Goal: Information Seeking & Learning: Learn about a topic

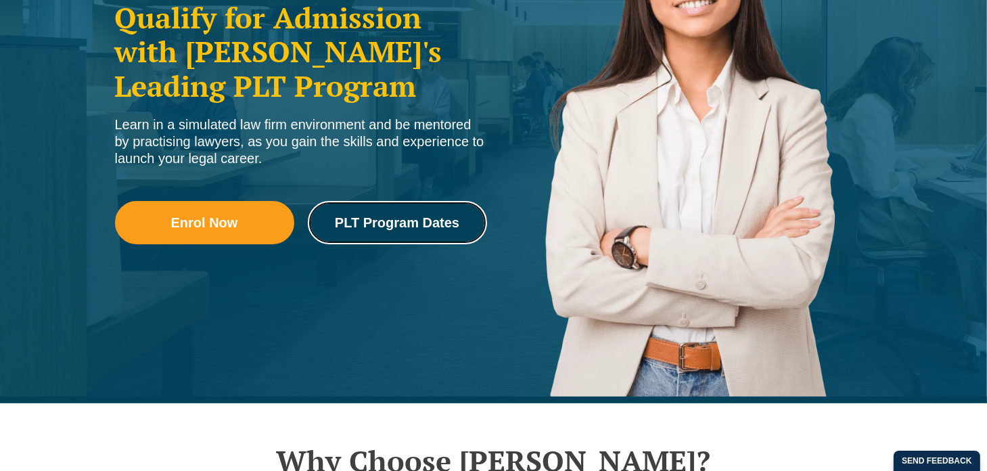
click at [392, 223] on span "PLT Program Dates" at bounding box center [397, 223] width 124 height 14
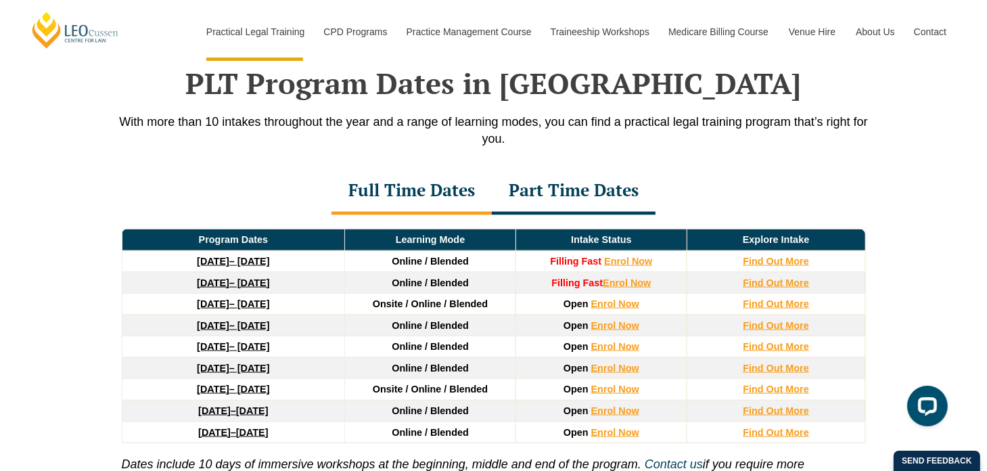
scroll to position [1872, 0]
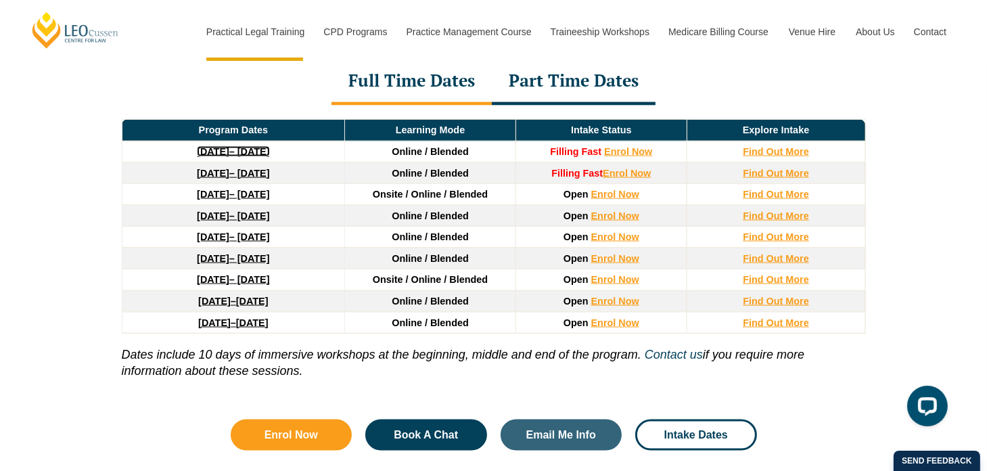
click at [265, 147] on link "22 September 2025 – 20 February 2026" at bounding box center [233, 151] width 72 height 11
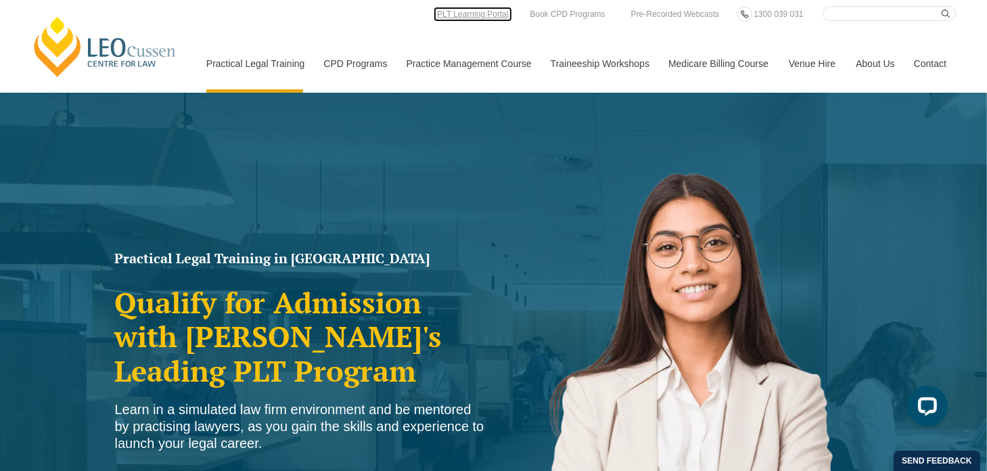
click at [462, 18] on link "PLT Learning Portal" at bounding box center [473, 14] width 78 height 15
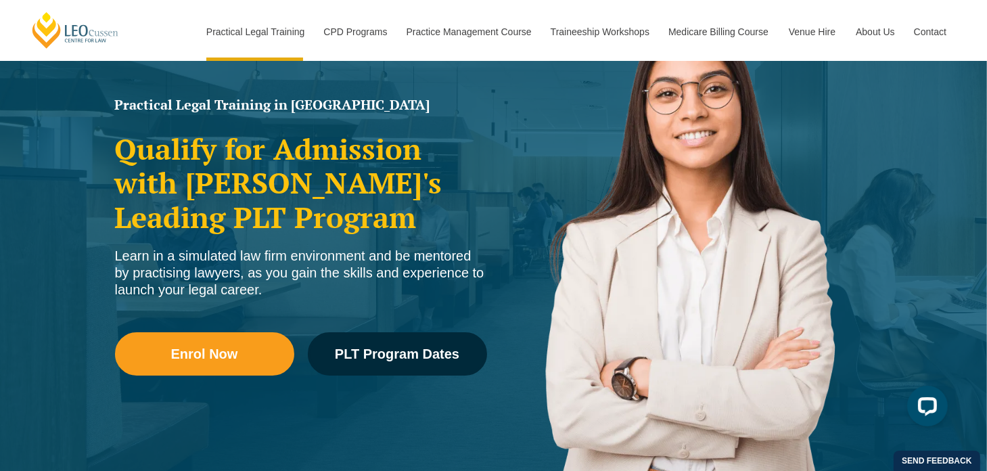
scroll to position [285, 0]
